Goal: Check status

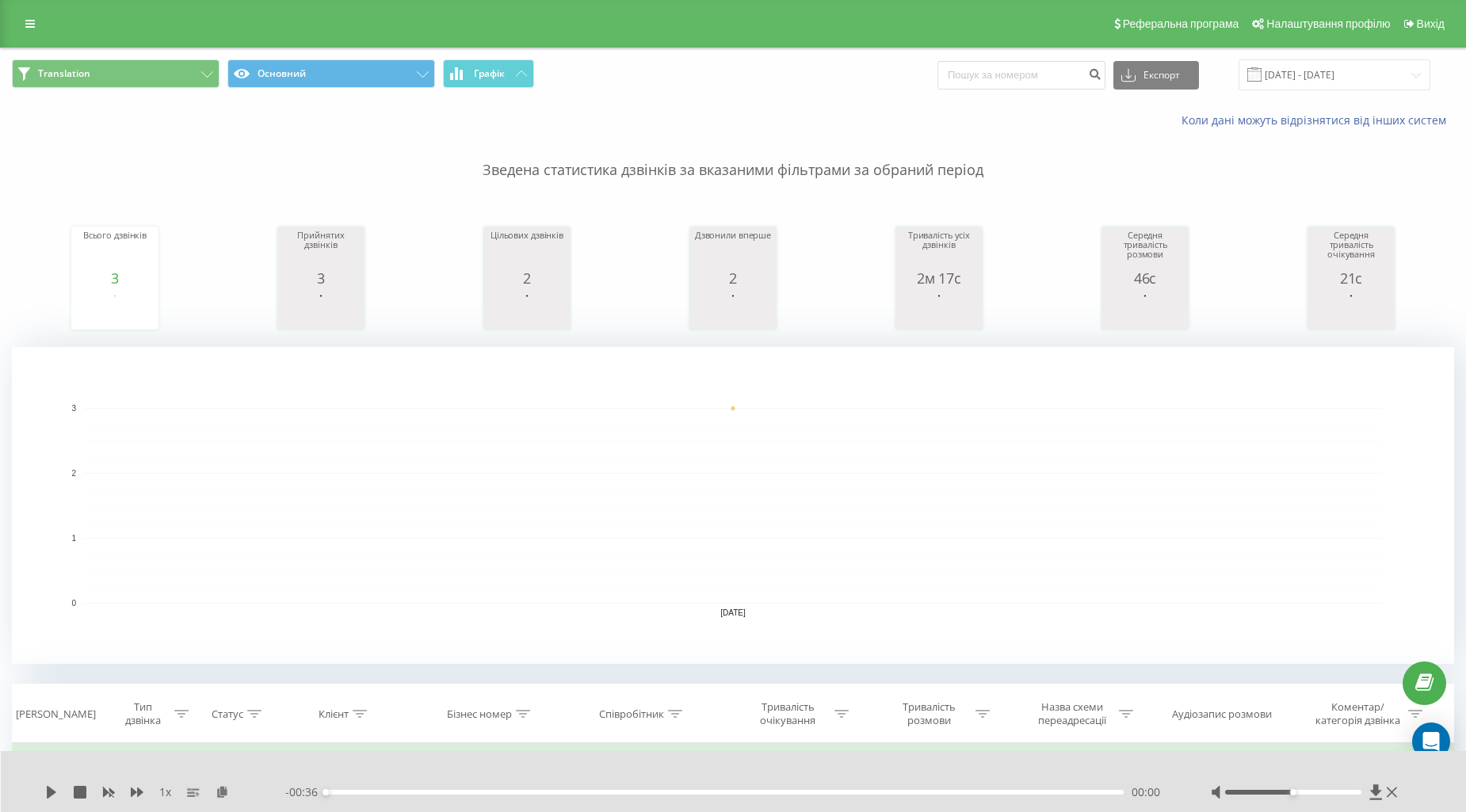
scroll to position [346, 0]
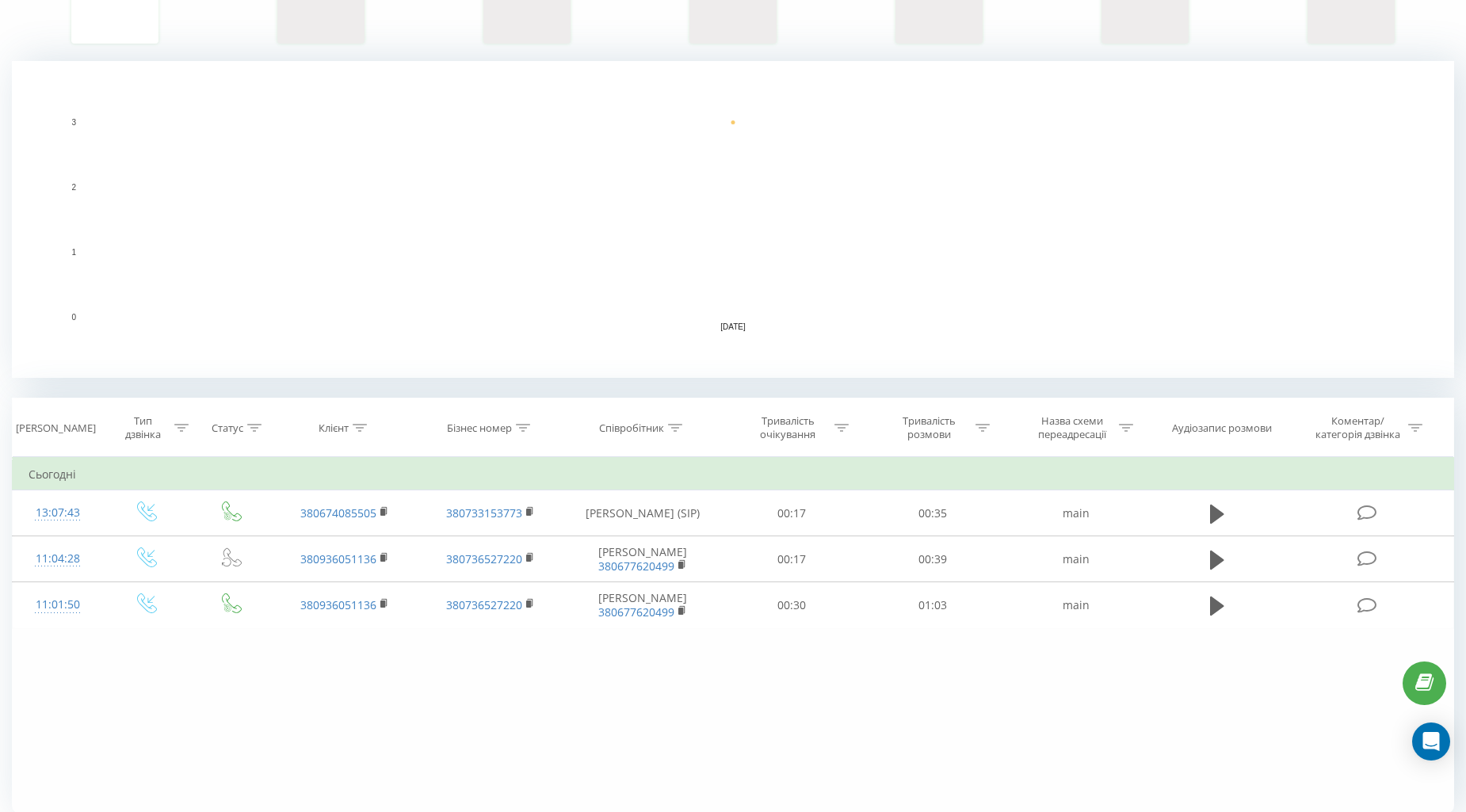
scroll to position [258, 0]
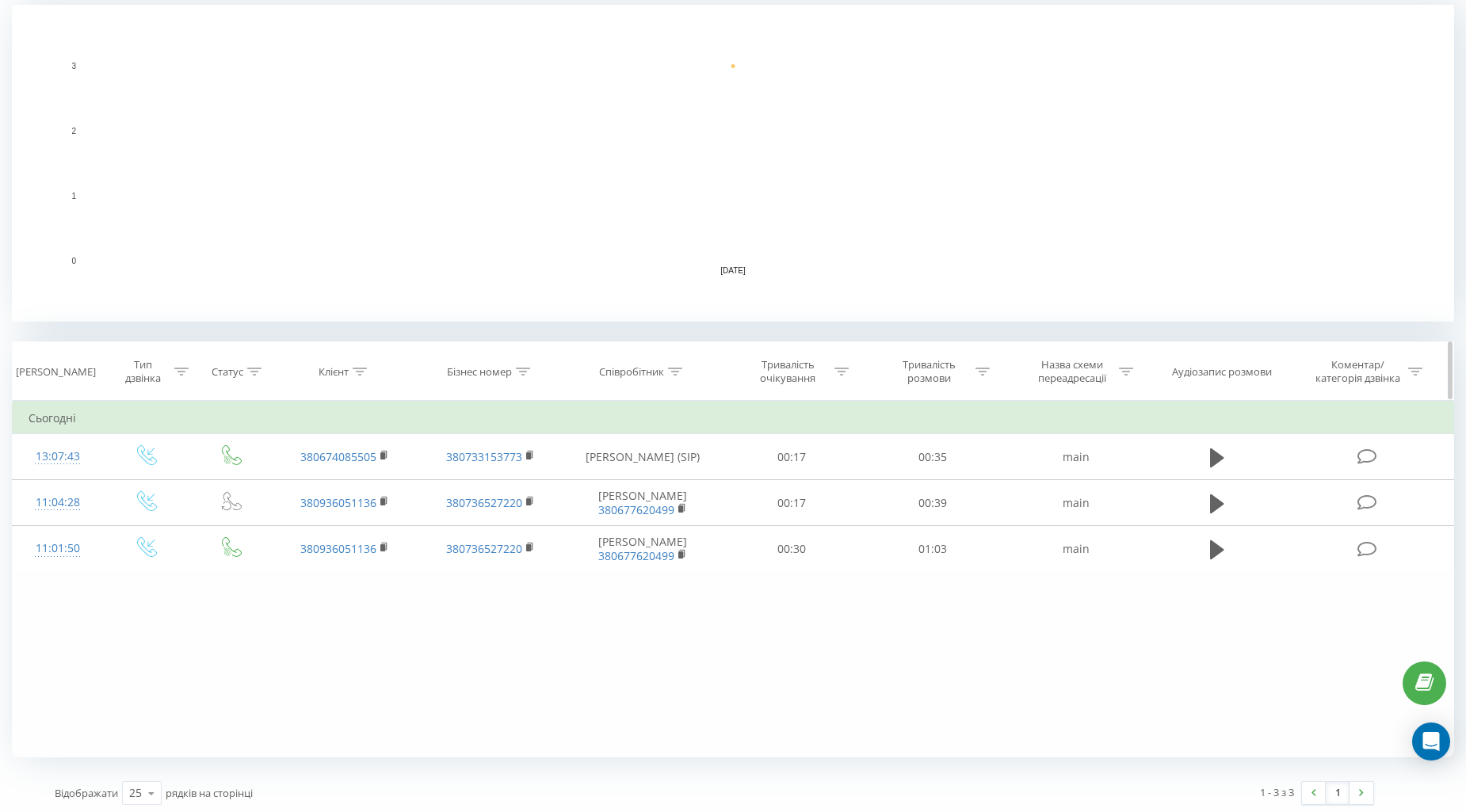
scroll to position [346, 0]
